Goal: Navigation & Orientation: Find specific page/section

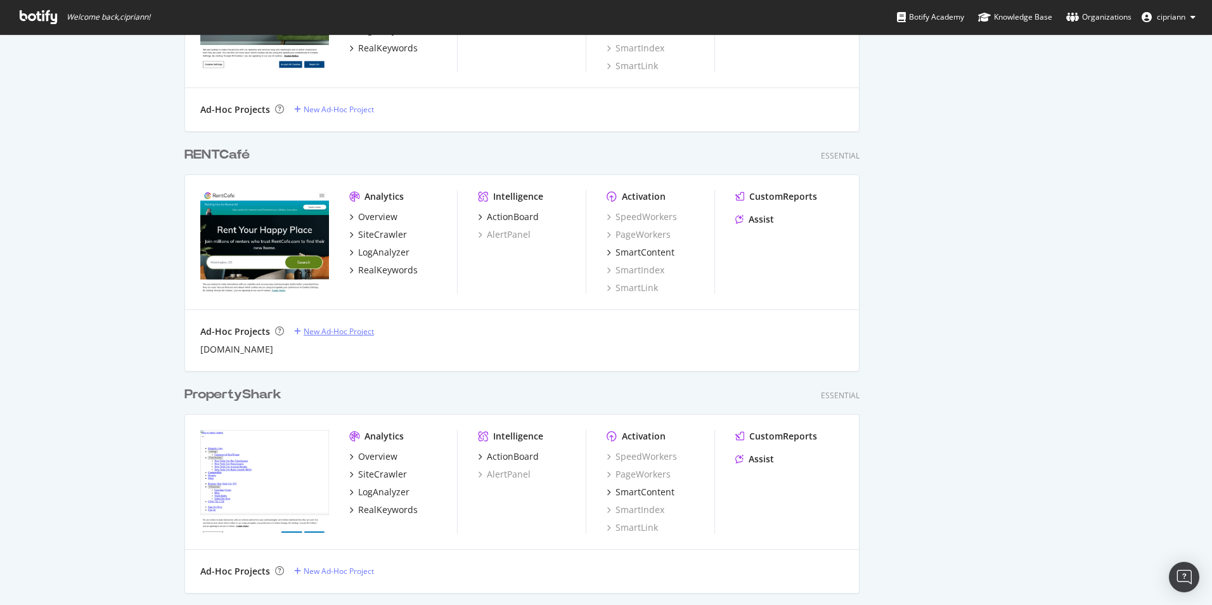
scroll to position [634, 0]
click at [373, 215] on div "Overview" at bounding box center [377, 215] width 39 height 13
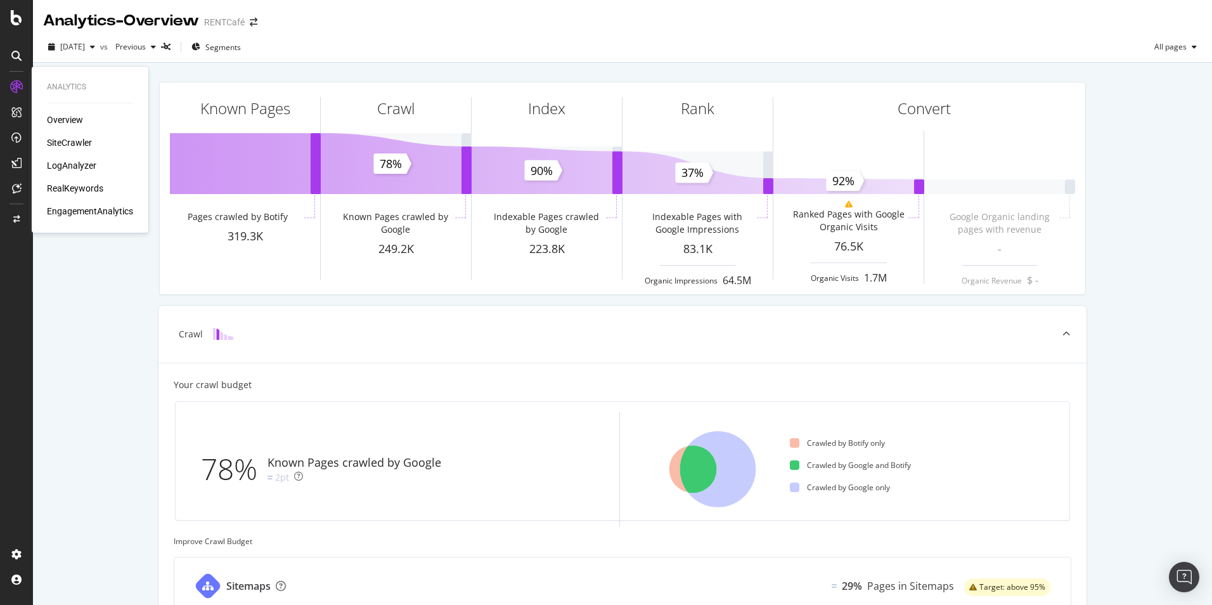
click at [75, 144] on div "SiteCrawler" at bounding box center [69, 142] width 45 height 13
